Goal: Information Seeking & Learning: Learn about a topic

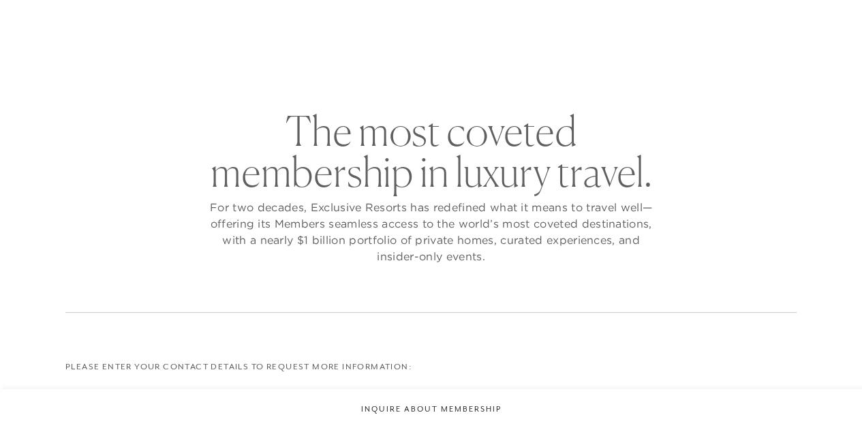
checkbox input "false"
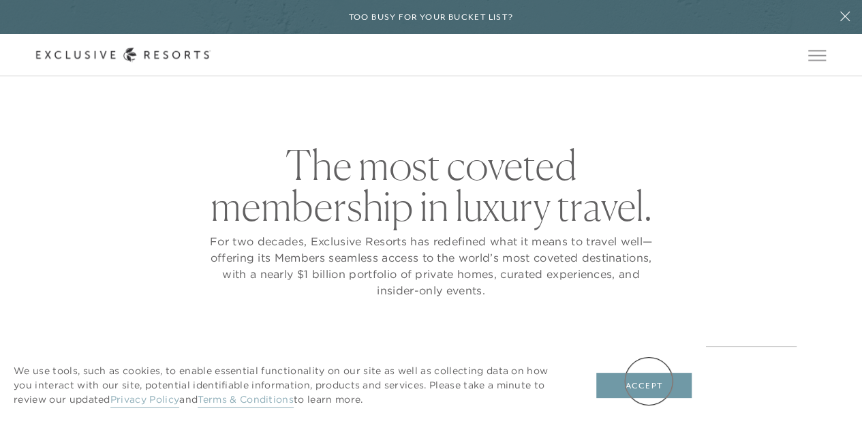
click at [649, 381] on button "Accept" at bounding box center [643, 386] width 95 height 26
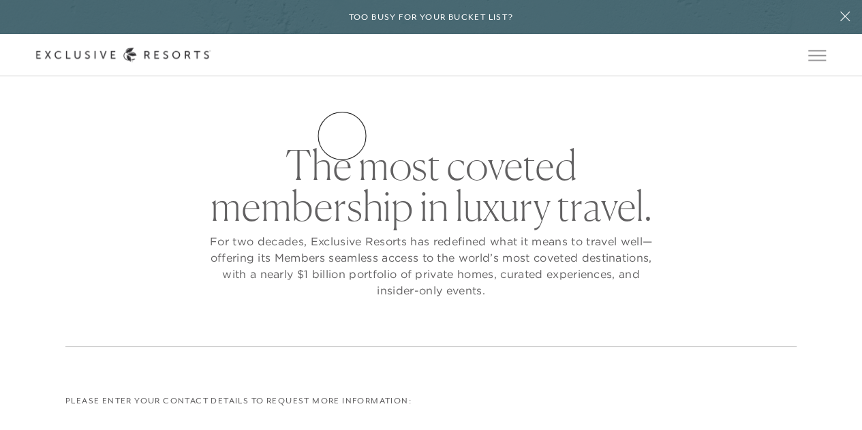
click at [0, 0] on link "Residence Collection" at bounding box center [0, 0] width 0 height 0
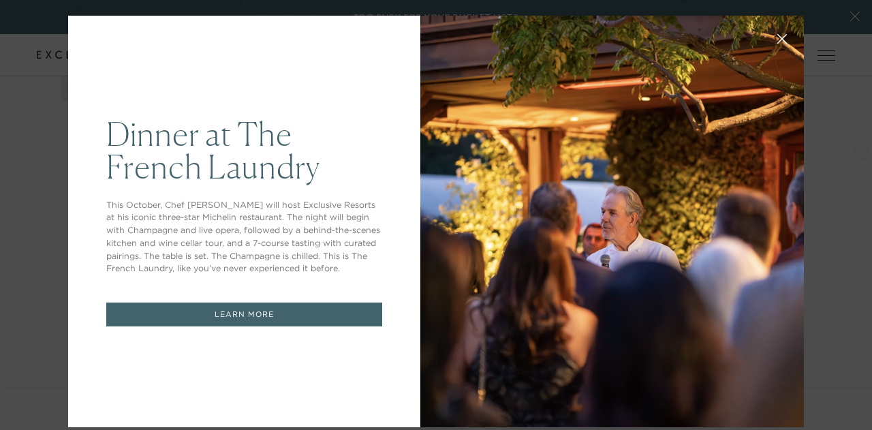
click at [772, 31] on button at bounding box center [782, 37] width 33 height 33
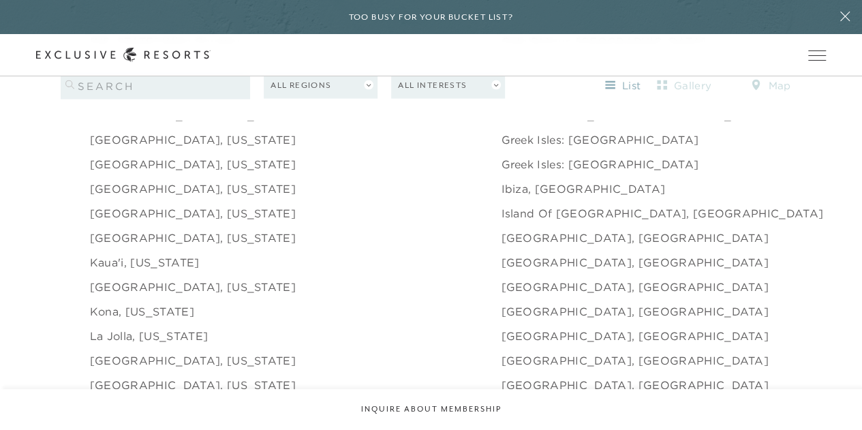
scroll to position [1445, 0]
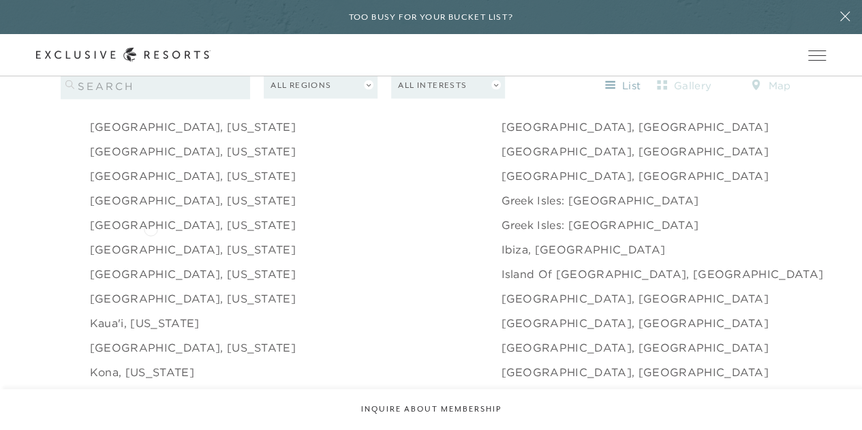
click at [151, 241] on link "[GEOGRAPHIC_DATA], [US_STATE]" at bounding box center [193, 249] width 206 height 16
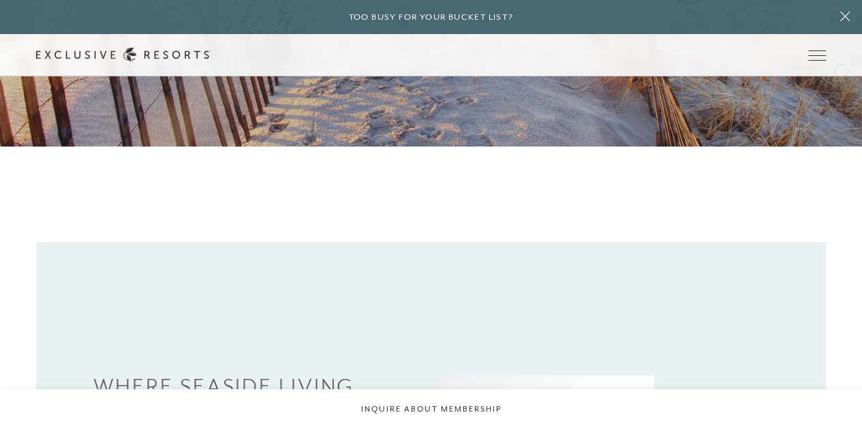
scroll to position [288, 0]
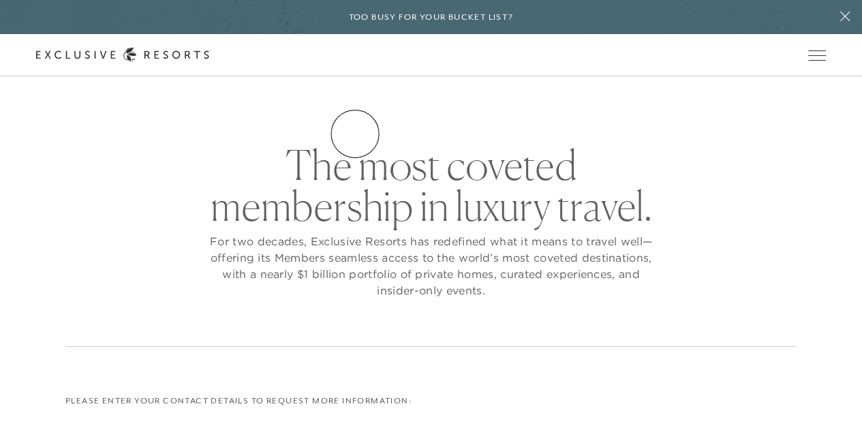
click at [0, 0] on link "Residence Collection" at bounding box center [0, 0] width 0 height 0
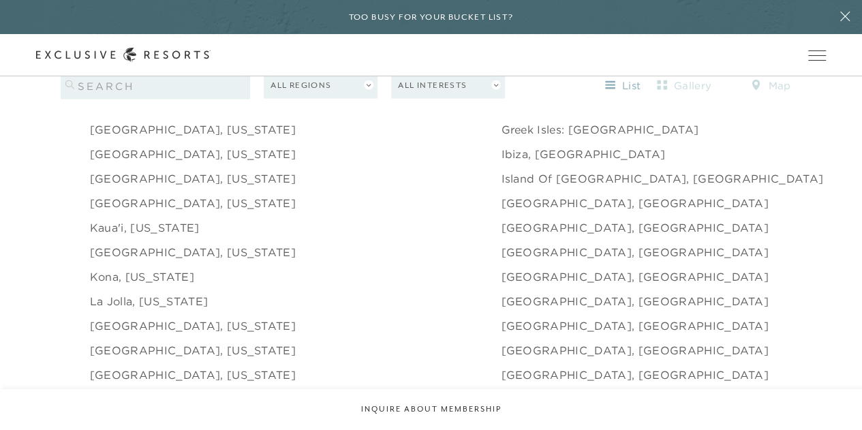
scroll to position [1490, 0]
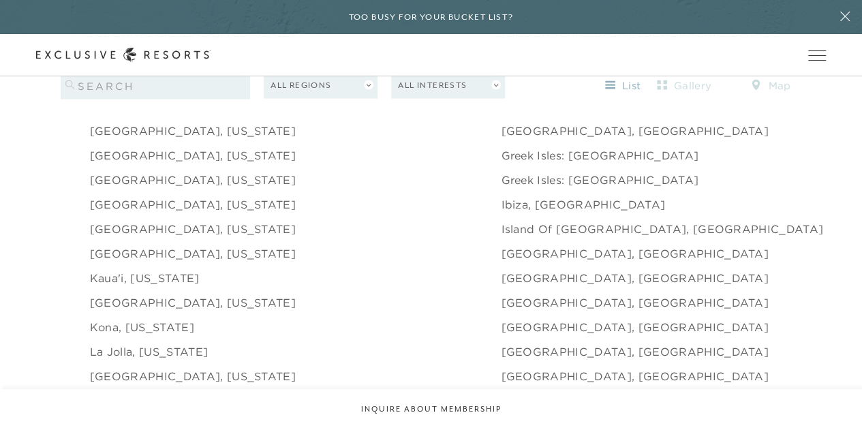
click at [0, 0] on div "Schedule a Meeting Get Started The Collection Residence Collection Experience C…" at bounding box center [0, 0] width 0 height 0
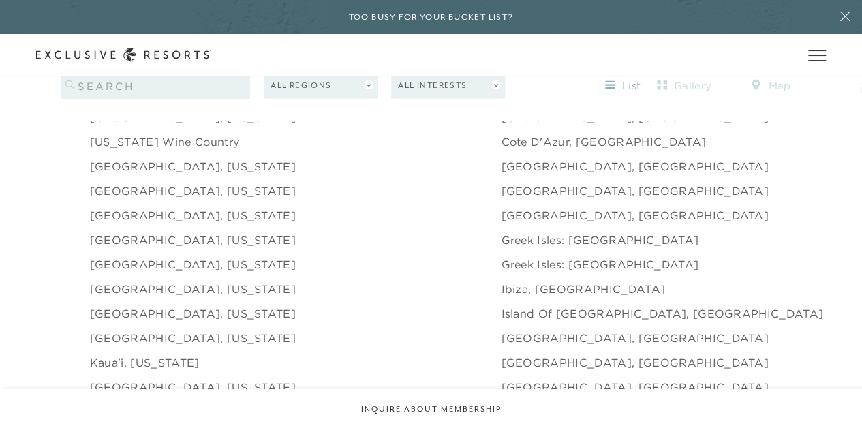
scroll to position [1455, 0]
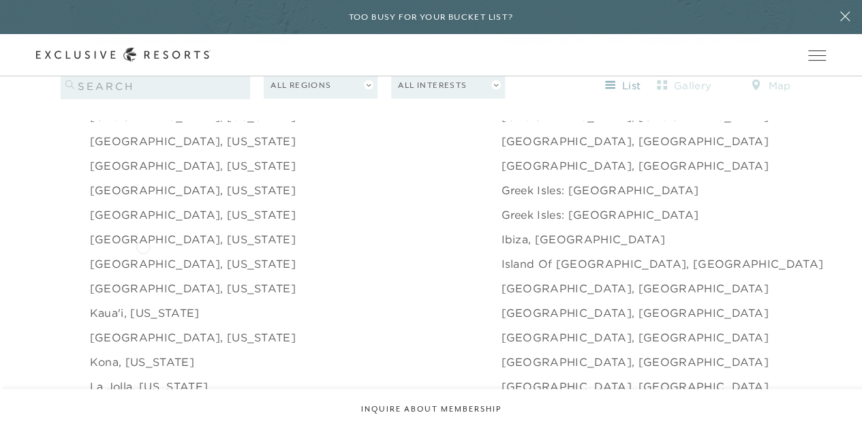
click at [143, 256] on link "[GEOGRAPHIC_DATA], [US_STATE]" at bounding box center [193, 264] width 206 height 16
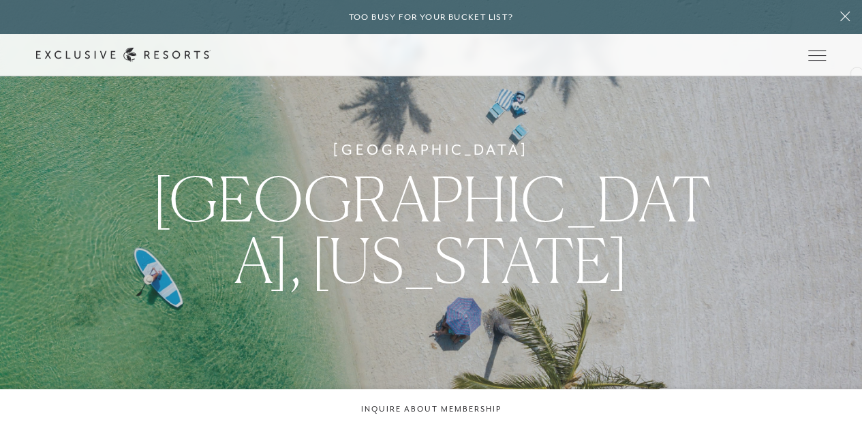
click at [857, 72] on div "Schedule a Meeting Get Started Visit home page Member Login Schedule a Meeting …" at bounding box center [431, 55] width 862 height 42
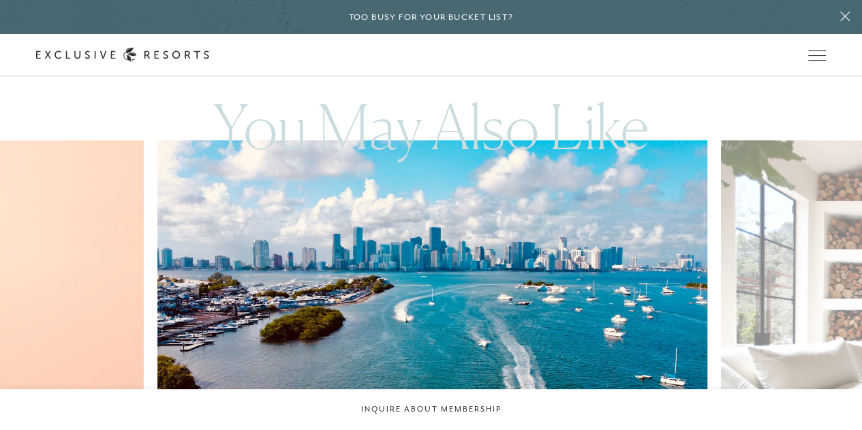
scroll to position [2214, 0]
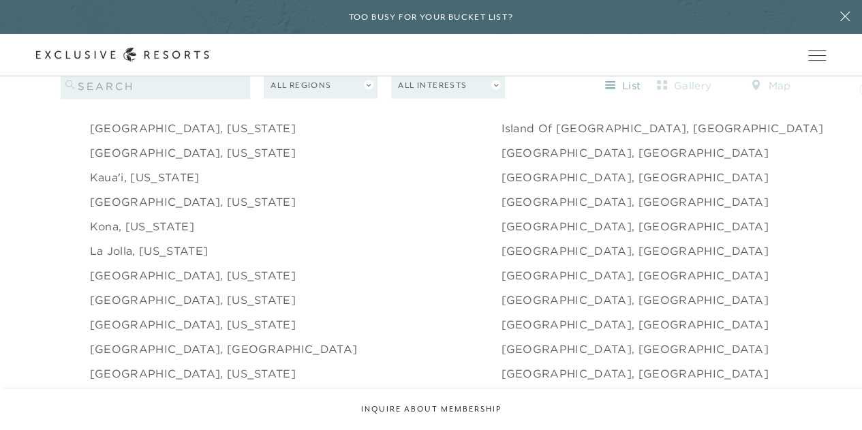
scroll to position [1691, 0]
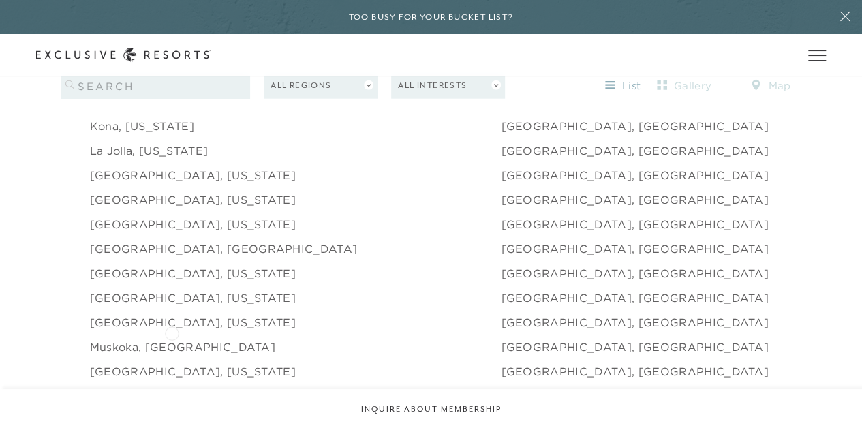
click at [172, 339] on link "Muskoka, [GEOGRAPHIC_DATA]" at bounding box center [182, 347] width 185 height 16
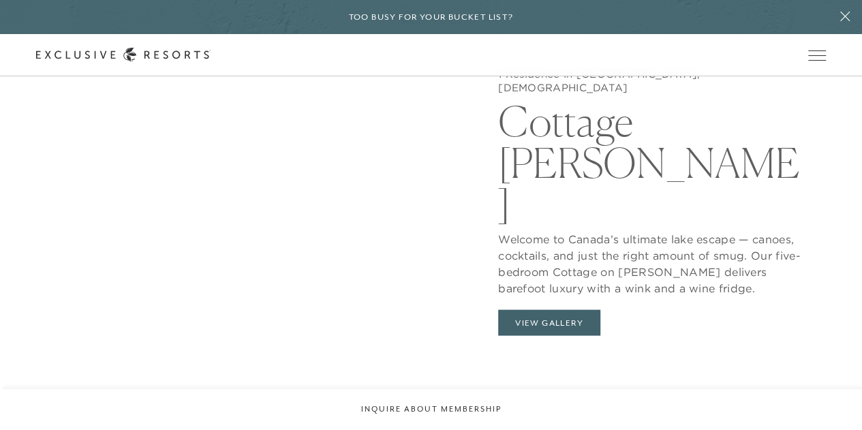
scroll to position [1070, 0]
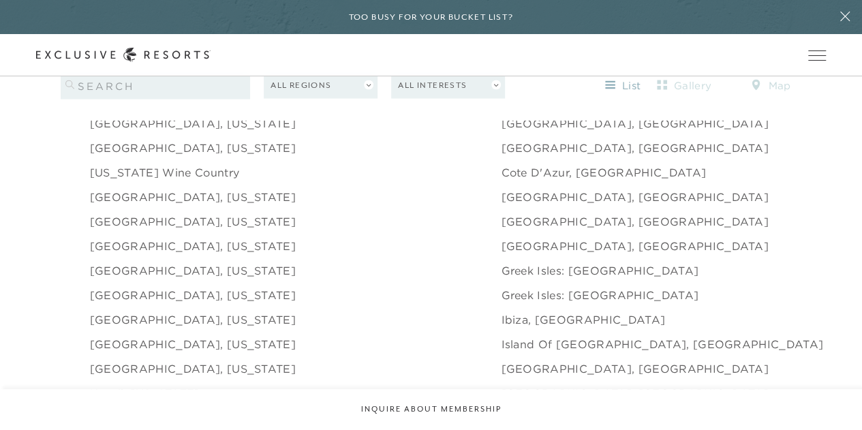
scroll to position [1294, 0]
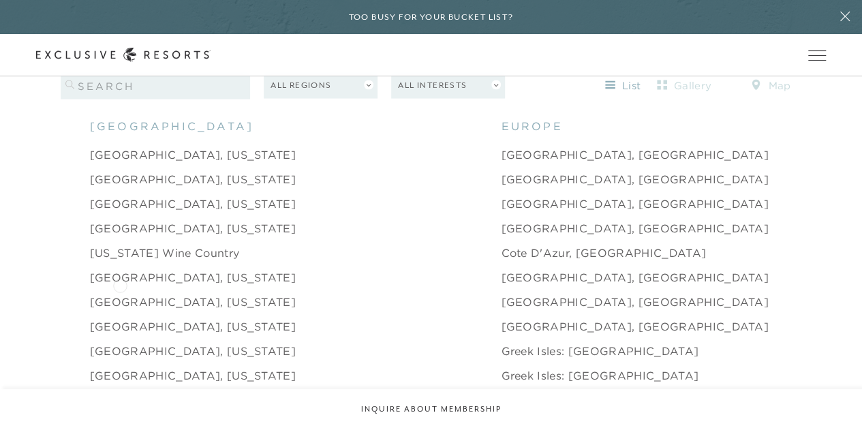
click at [120, 294] on link "[GEOGRAPHIC_DATA], [US_STATE]" at bounding box center [193, 302] width 206 height 16
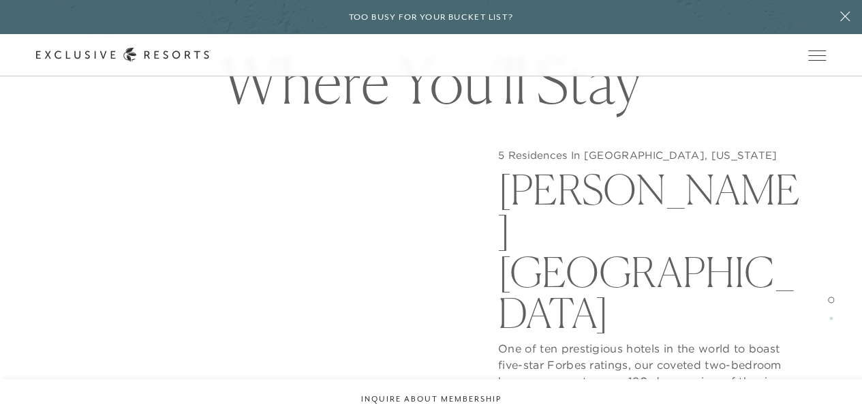
scroll to position [1099, 0]
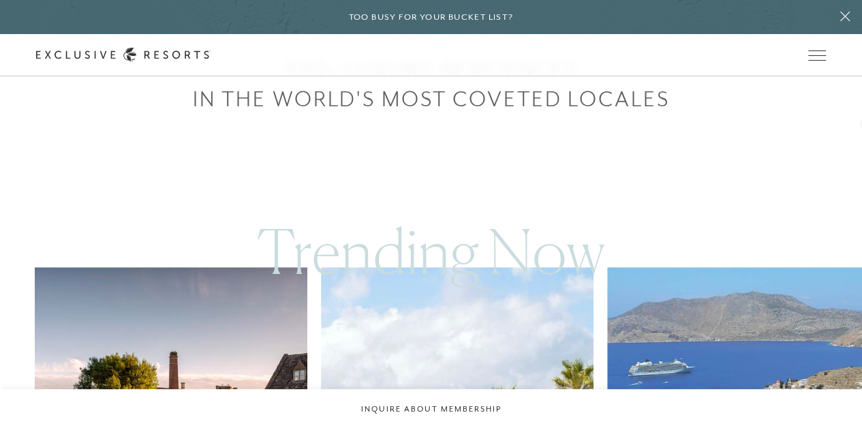
scroll to position [281, 0]
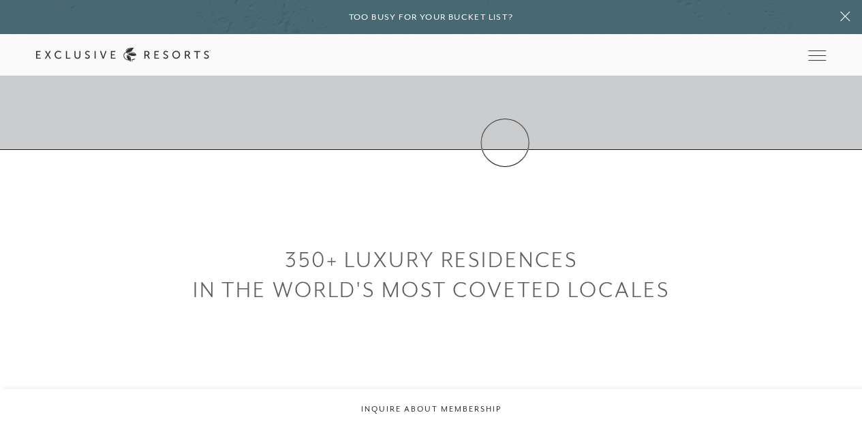
click at [0, 0] on link "Experience Collection" at bounding box center [0, 0] width 0 height 0
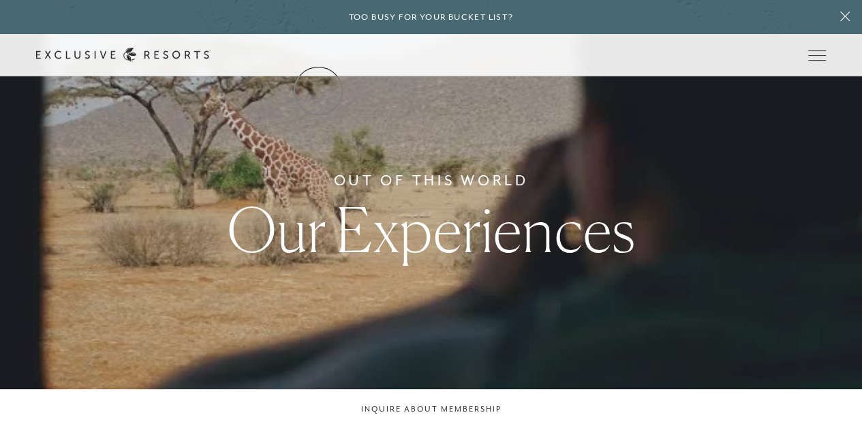
click at [0, 0] on link "The Collection" at bounding box center [0, 0] width 0 height 0
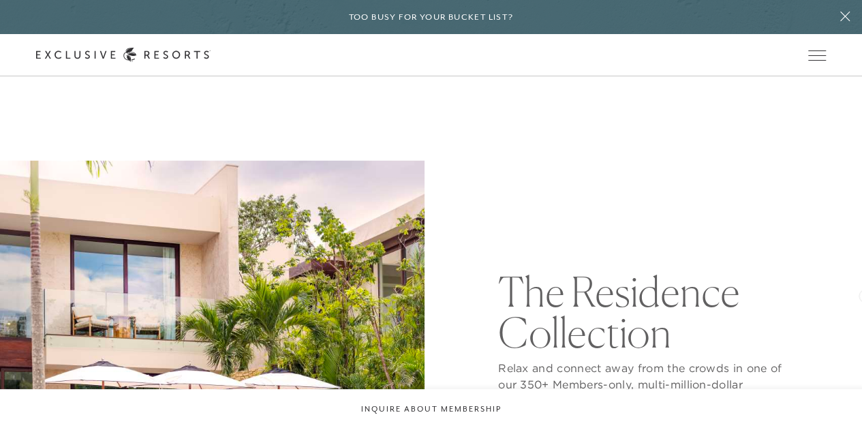
scroll to position [1505, 0]
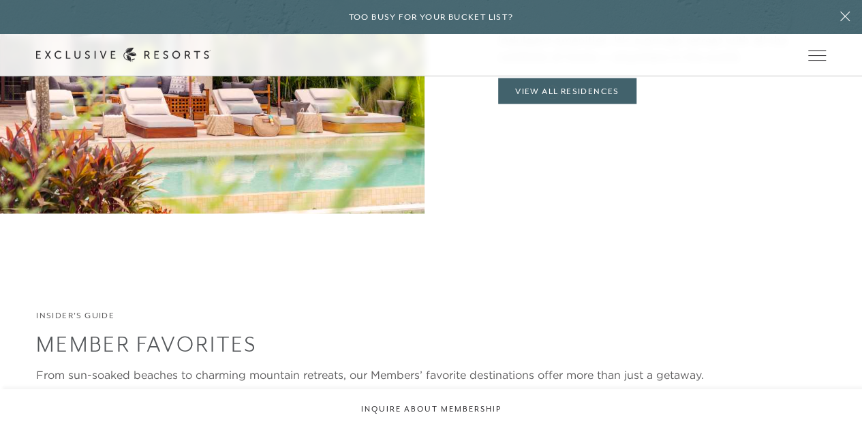
click at [552, 76] on header "Skip to main content Too busy for your bucket list? Not a bucket list. A bluepr…" at bounding box center [431, 38] width 862 height 76
click at [565, 76] on header "Skip to main content Too busy for your bucket list? Not a bucket list. A bluepr…" at bounding box center [431, 38] width 862 height 76
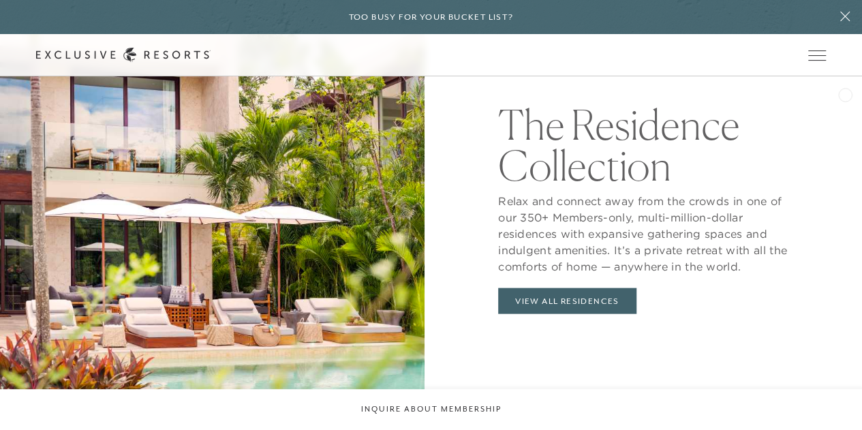
scroll to position [1307, 0]
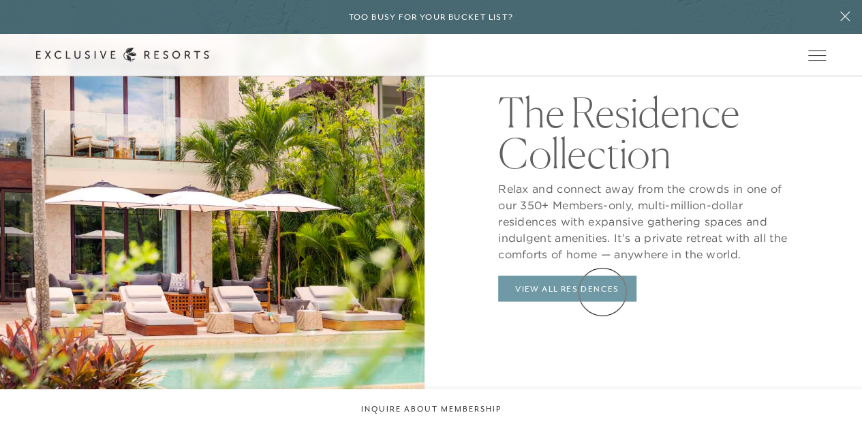
click at [603, 292] on link "View All Residences" at bounding box center [567, 289] width 138 height 26
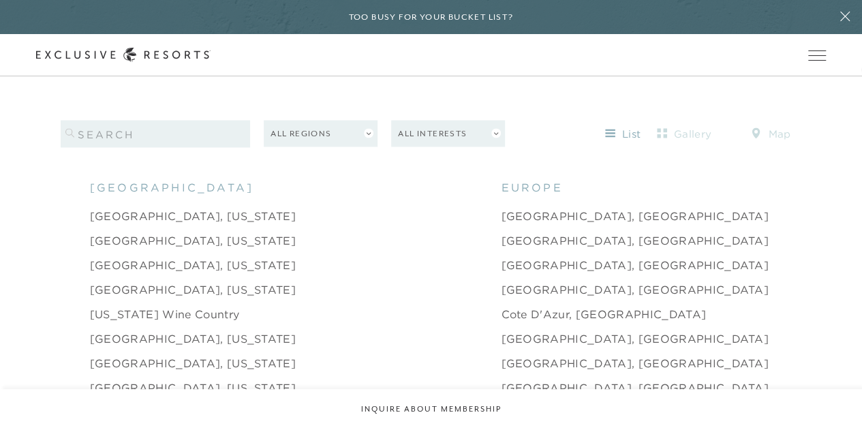
scroll to position [1284, 0]
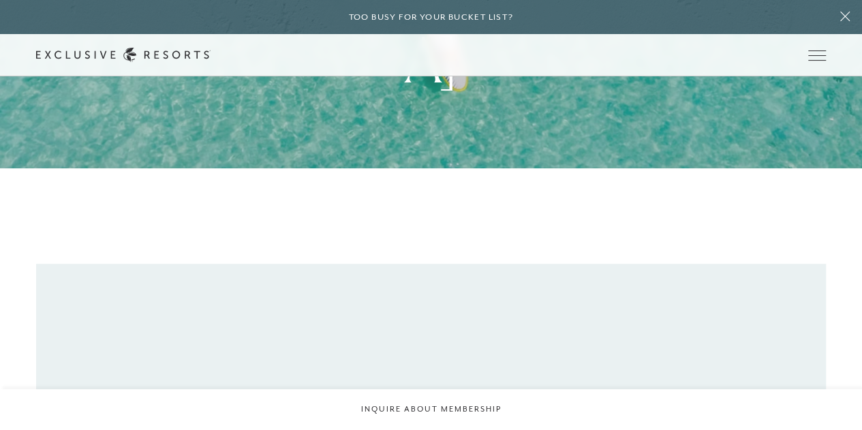
scroll to position [72, 0]
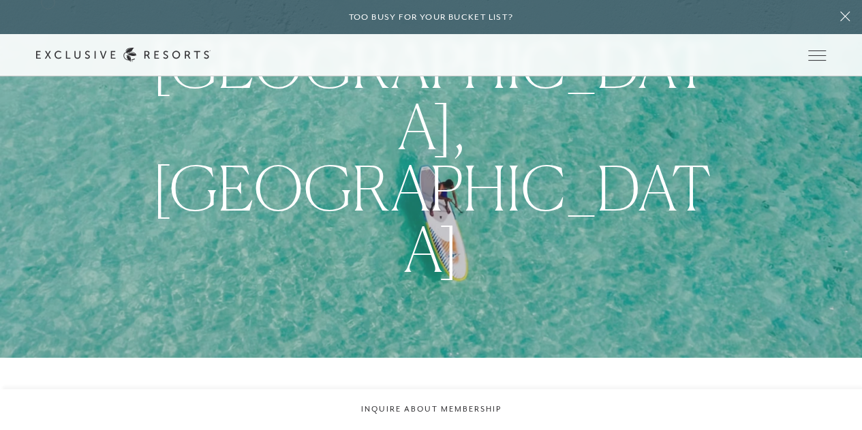
scroll to position [1284, 0]
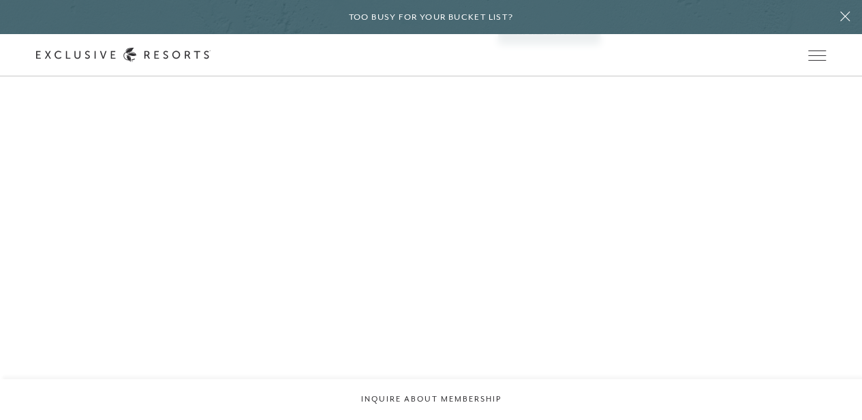
scroll to position [305, 0]
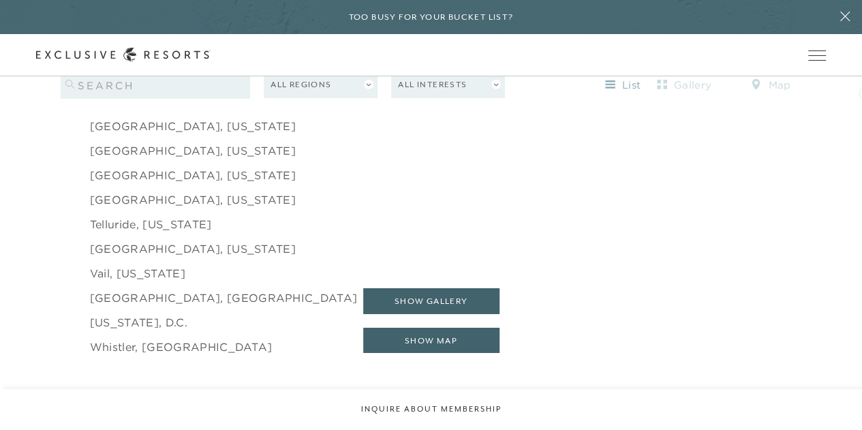
scroll to position [2168, 0]
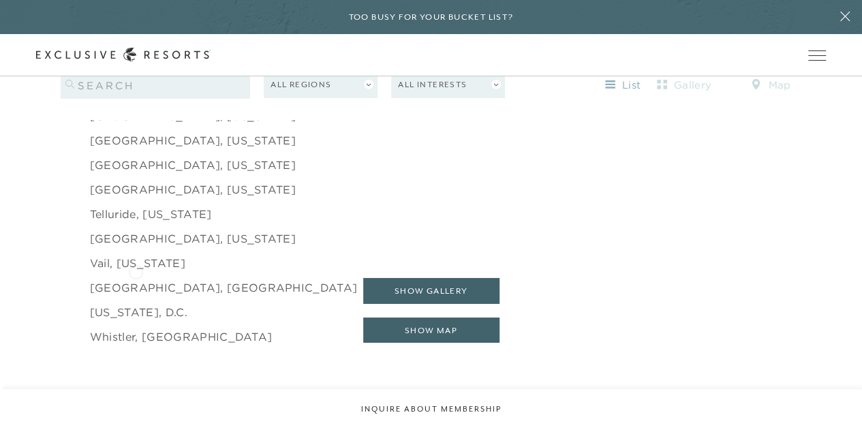
click at [136, 279] on link "[GEOGRAPHIC_DATA], [GEOGRAPHIC_DATA]" at bounding box center [224, 287] width 268 height 16
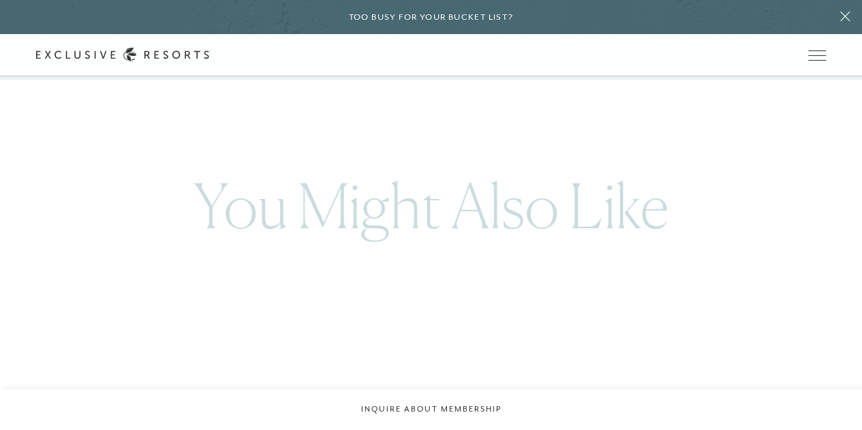
scroll to position [2303, 0]
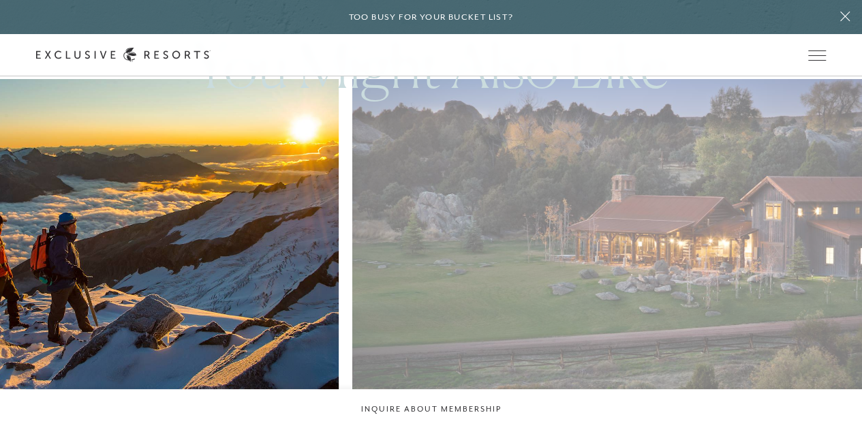
click at [447, 192] on img at bounding box center [645, 248] width 605 height 372
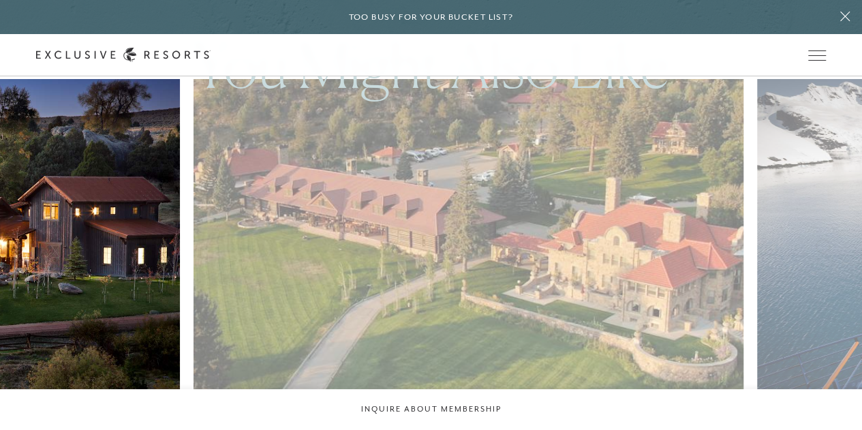
click at [288, 211] on img at bounding box center [486, 248] width 605 height 372
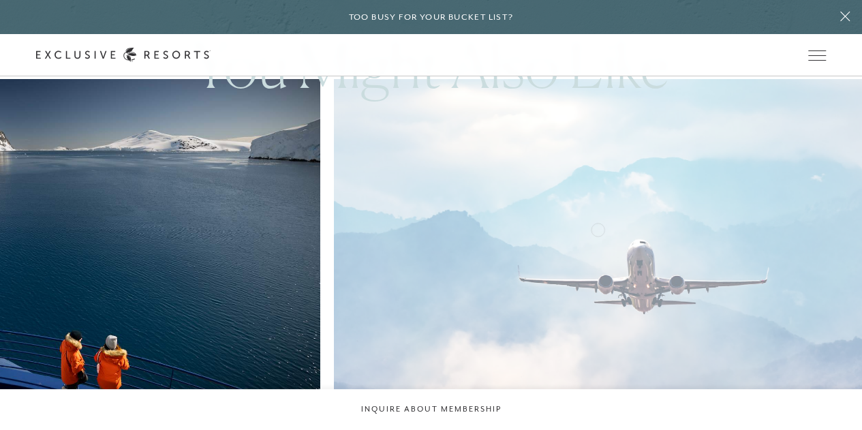
click at [142, 215] on img at bounding box center [63, 248] width 605 height 372
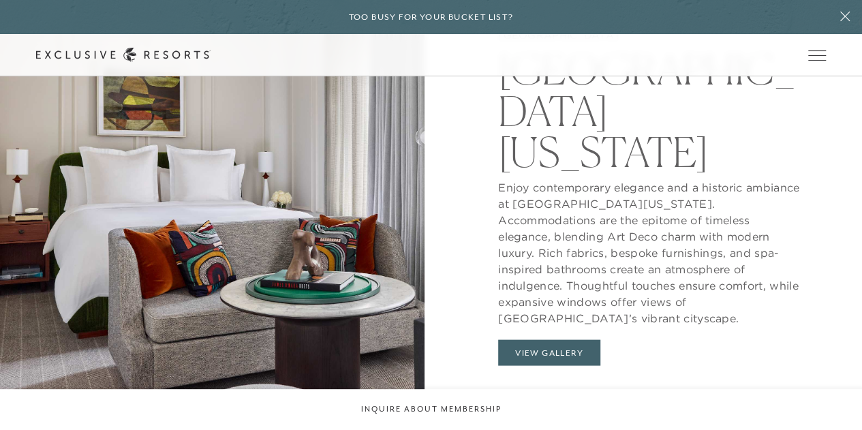
scroll to position [797, 0]
